Goal: Navigation & Orientation: Find specific page/section

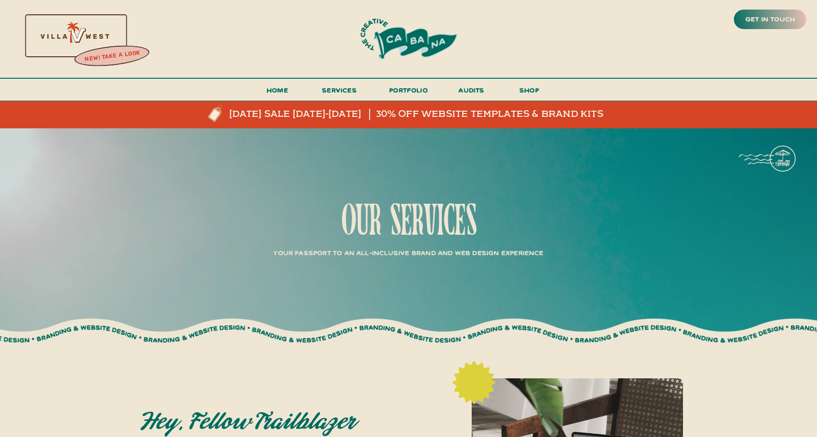
click at [415, 94] on h3 "portfolio" at bounding box center [408, 93] width 45 height 18
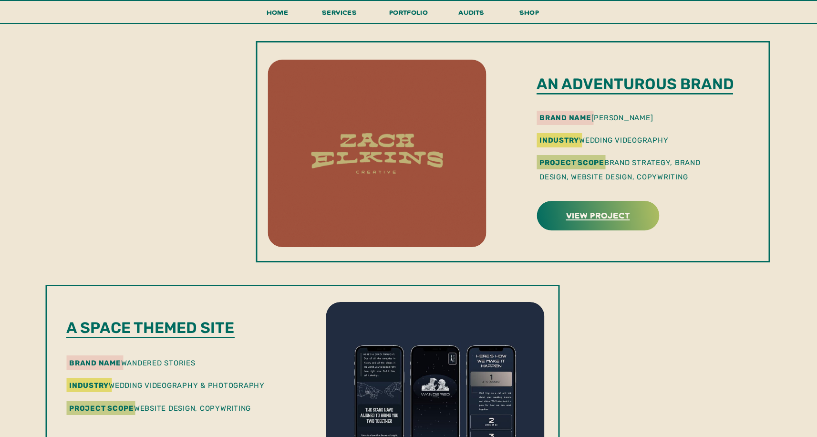
scroll to position [1033, 0]
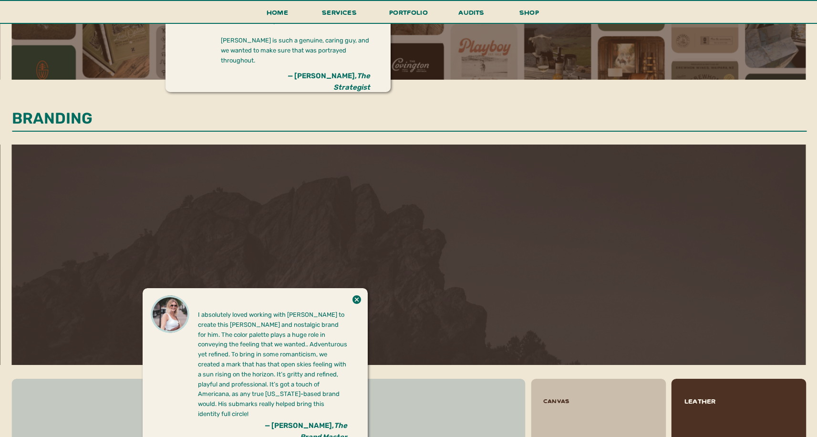
scroll to position [829, 0]
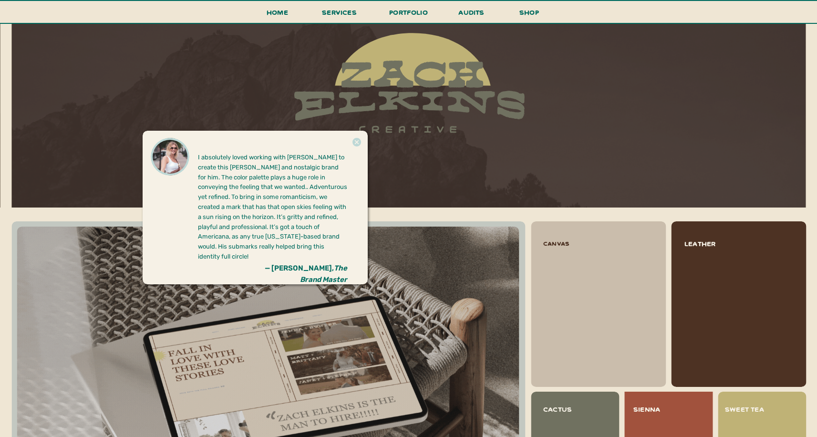
click at [358, 142] on icon at bounding box center [357, 142] width 9 height 9
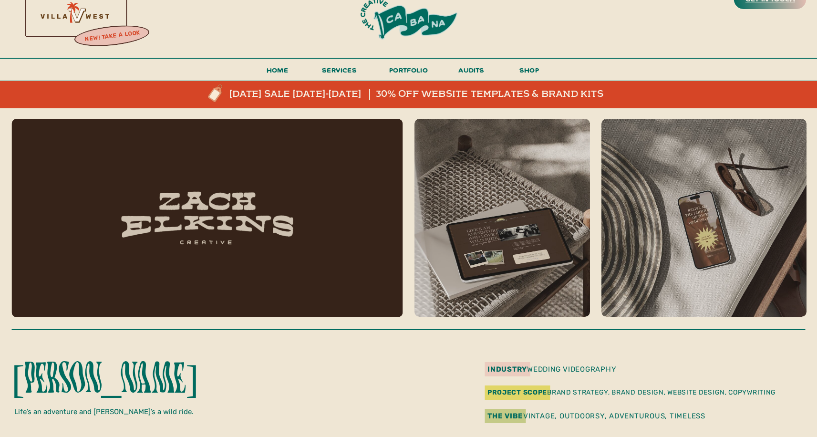
scroll to position [19, 0]
